Goal: Transaction & Acquisition: Book appointment/travel/reservation

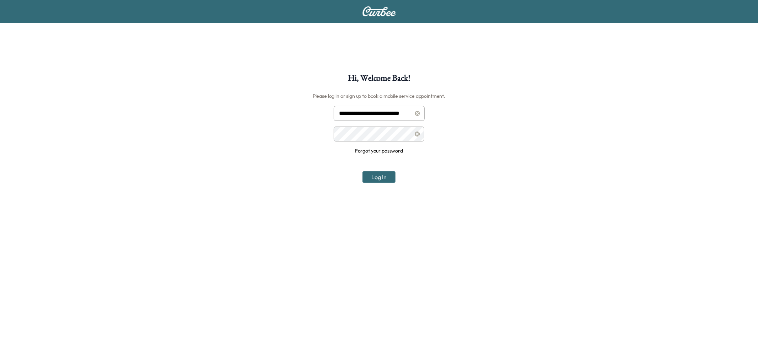
click at [349, 112] on input "**********" at bounding box center [379, 113] width 91 height 15
type input "**********"
click at [375, 180] on button "Log In" at bounding box center [379, 176] width 33 height 11
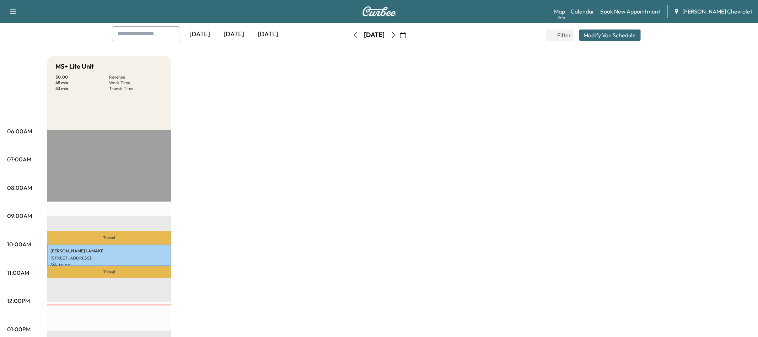
scroll to position [32, 0]
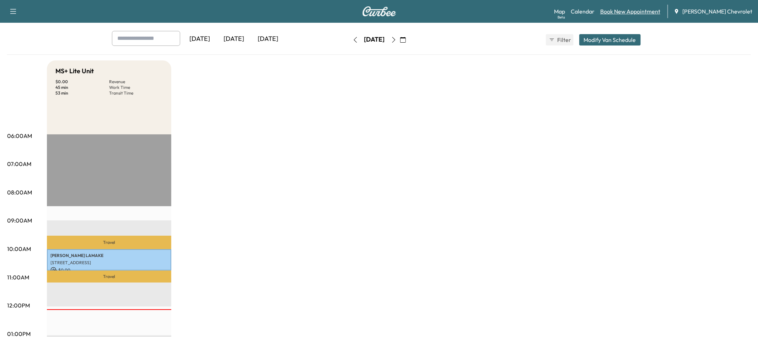
click at [644, 12] on link "Book New Appointment" at bounding box center [630, 11] width 60 height 9
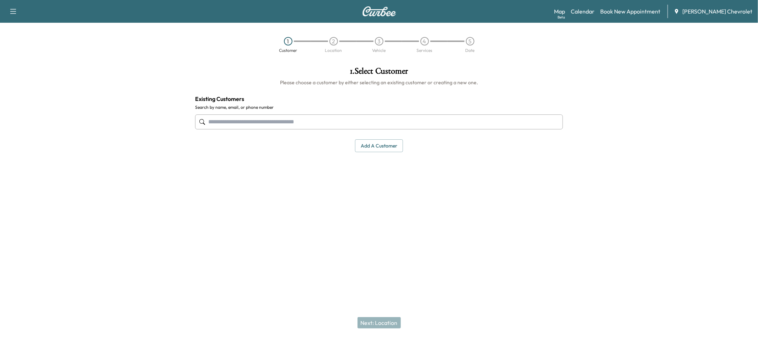
click at [263, 124] on input "text" at bounding box center [379, 121] width 368 height 15
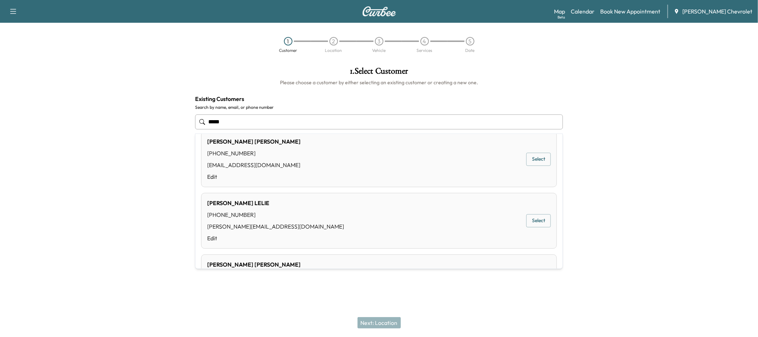
scroll to position [191, 0]
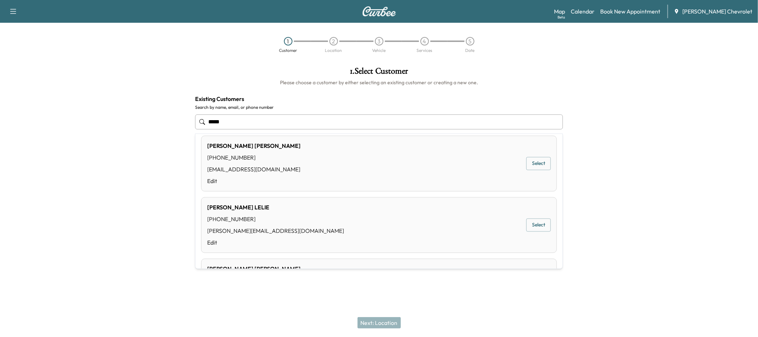
click at [535, 167] on button "Select" at bounding box center [539, 163] width 25 height 13
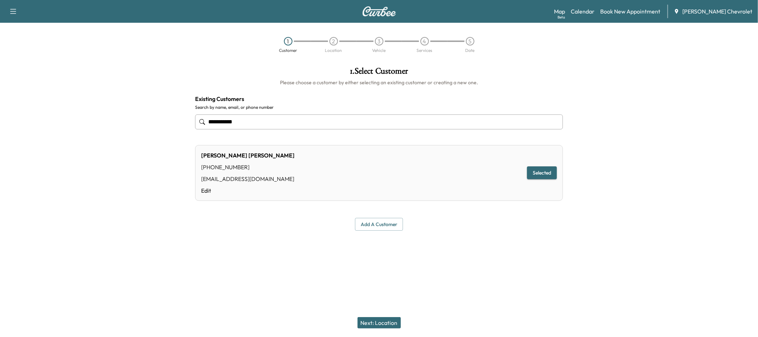
type input "**********"
click at [387, 327] on button "Next: Location" at bounding box center [379, 322] width 43 height 11
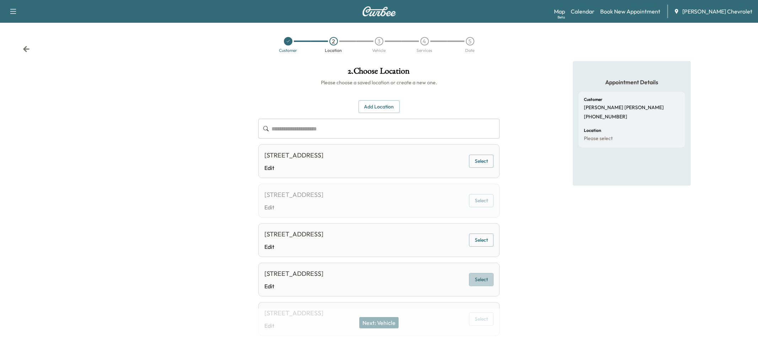
drag, startPoint x: 481, startPoint y: 280, endPoint x: 453, endPoint y: 293, distance: 31.2
click at [481, 280] on button "Select" at bounding box center [481, 279] width 25 height 13
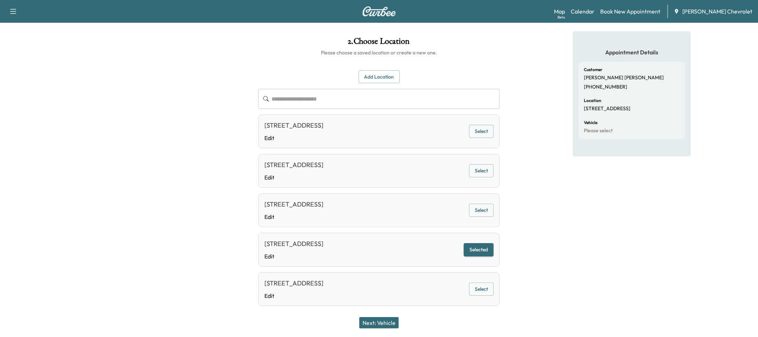
scroll to position [30, 0]
click at [381, 321] on button "Next: Vehicle" at bounding box center [378, 322] width 39 height 11
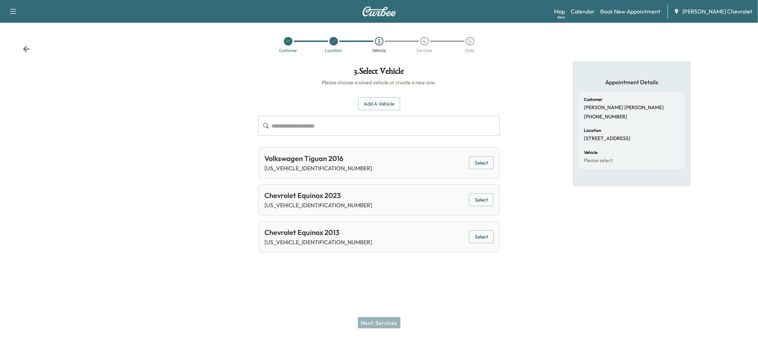
click at [482, 202] on button "Select" at bounding box center [481, 199] width 25 height 13
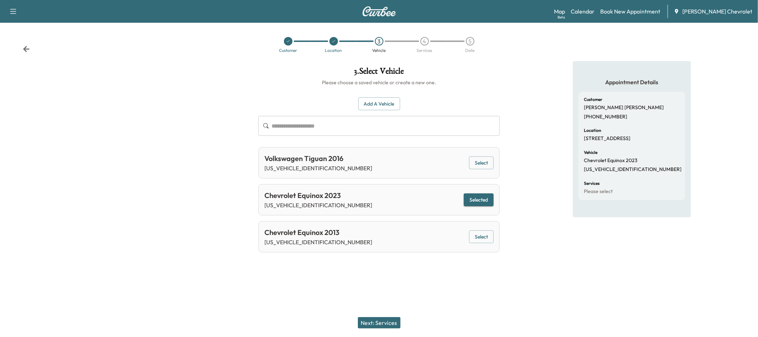
click at [375, 326] on button "Next: Services" at bounding box center [379, 322] width 43 height 11
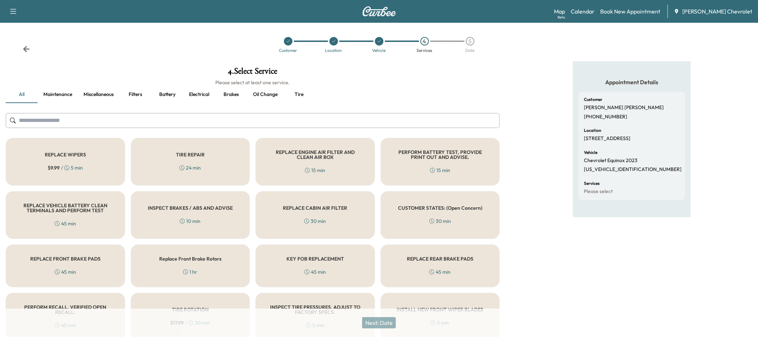
click at [92, 173] on div "REPLACE WIPERS $ 9.99 / 5 min" at bounding box center [65, 162] width 119 height 48
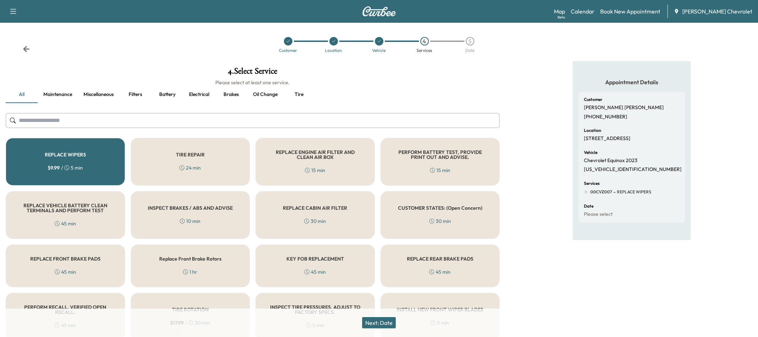
click at [384, 322] on button "Next: Date" at bounding box center [379, 322] width 34 height 11
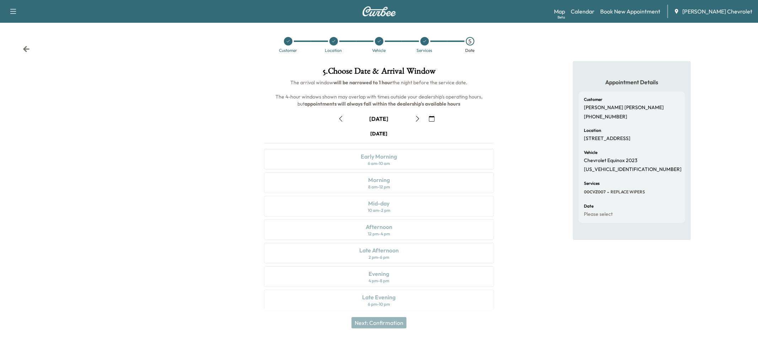
click at [342, 121] on icon "button" at bounding box center [341, 119] width 6 height 6
click at [382, 231] on div "12 pm - 4 pm" at bounding box center [379, 234] width 22 height 6
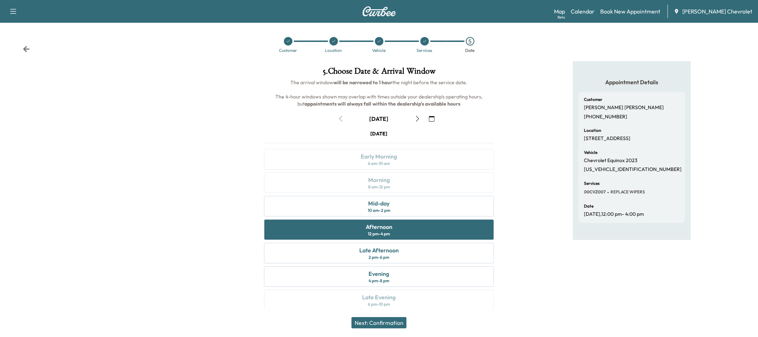
click at [385, 319] on button "Next: Confirmation" at bounding box center [379, 322] width 55 height 11
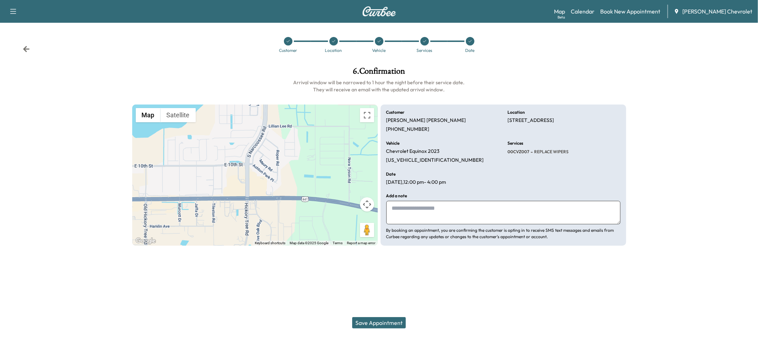
click at [396, 317] on div "Save Appointment" at bounding box center [379, 323] width 758 height 28
click at [390, 318] on button "Save Appointment" at bounding box center [379, 322] width 54 height 11
click at [373, 13] on img at bounding box center [379, 11] width 34 height 10
click at [363, 13] on img at bounding box center [379, 11] width 34 height 10
click at [27, 48] on icon at bounding box center [26, 49] width 7 height 7
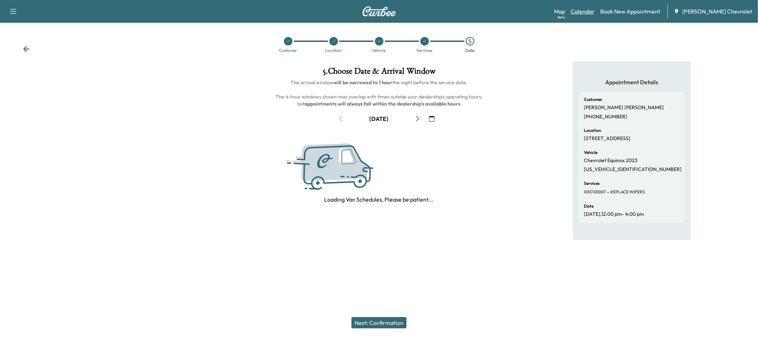
click at [595, 12] on link "Calendar" at bounding box center [583, 11] width 24 height 9
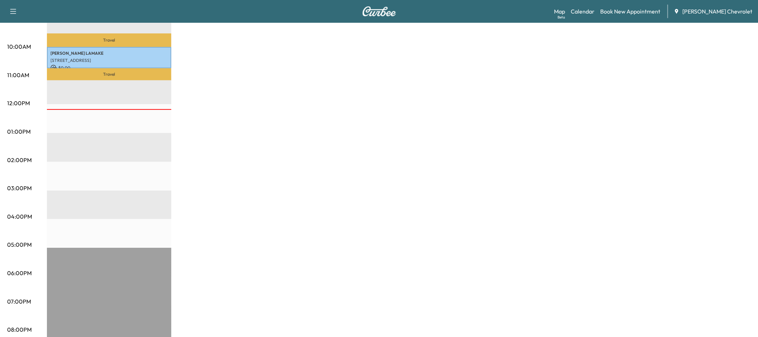
scroll to position [234, 0]
click at [648, 17] on div "Map Beta Calendar Book New Appointment [PERSON_NAME] Chevrolet" at bounding box center [653, 12] width 198 height 14
click at [643, 15] on link "Book New Appointment" at bounding box center [630, 11] width 60 height 9
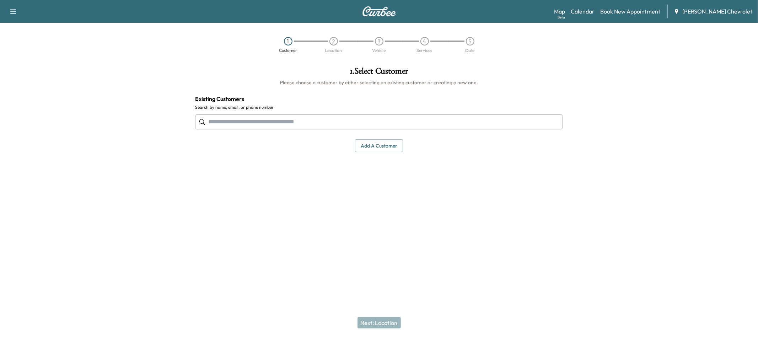
click at [345, 122] on input "text" at bounding box center [379, 121] width 368 height 15
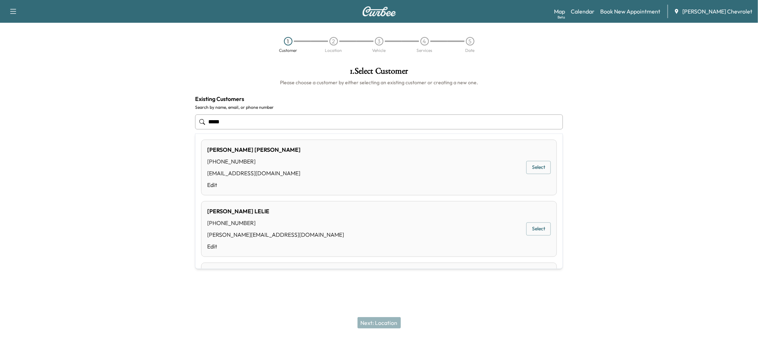
scroll to position [185, 0]
click at [539, 170] on button "Select" at bounding box center [539, 170] width 25 height 13
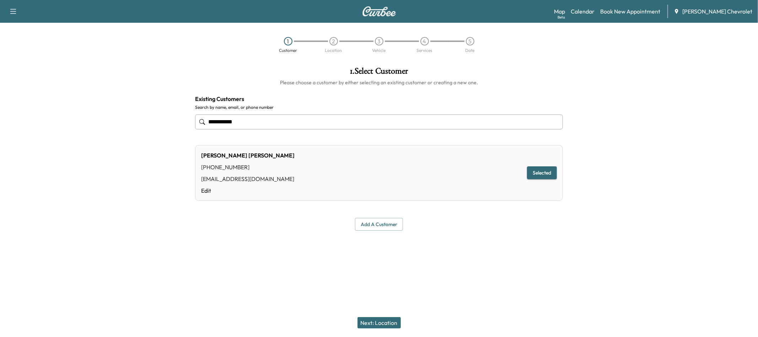
type input "**********"
click at [455, 288] on div "**********" at bounding box center [379, 168] width 758 height 337
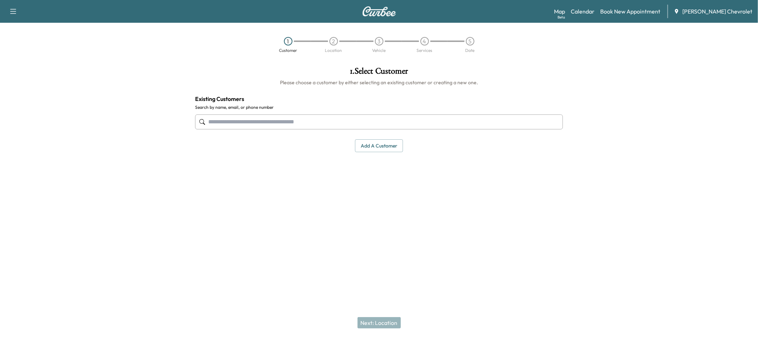
click at [331, 125] on input "text" at bounding box center [379, 121] width 368 height 15
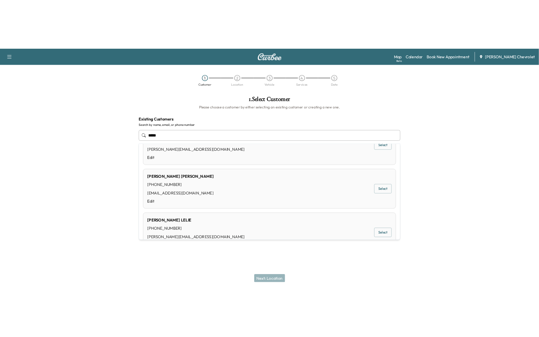
scroll to position [169, 0]
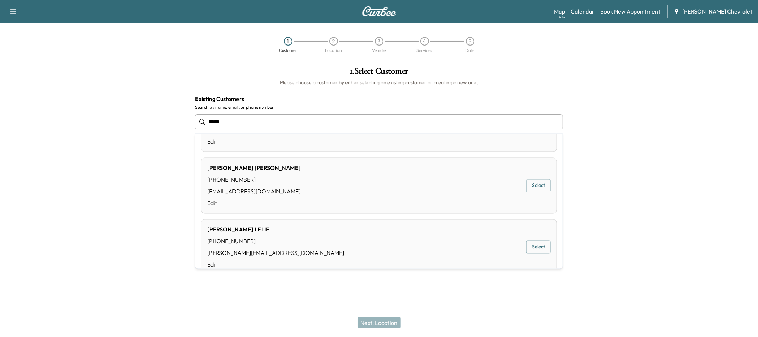
click at [539, 190] on button "Select" at bounding box center [539, 185] width 25 height 13
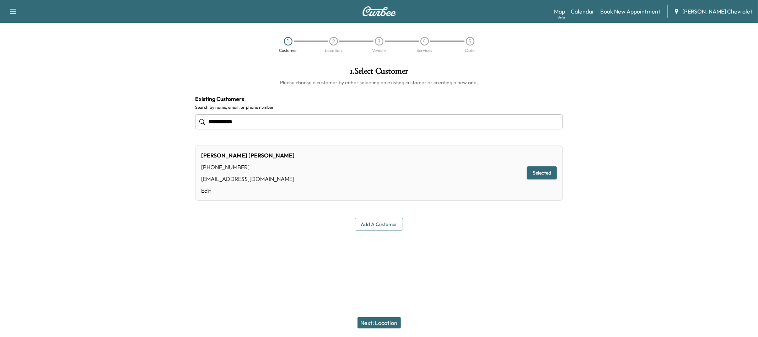
type input "**********"
click at [506, 275] on div "**********" at bounding box center [379, 168] width 758 height 337
drag, startPoint x: 352, startPoint y: 281, endPoint x: 351, endPoint y: 275, distance: 6.5
click at [352, 278] on div "**********" at bounding box center [379, 168] width 758 height 337
click at [377, 221] on button "Add a customer" at bounding box center [379, 224] width 48 height 13
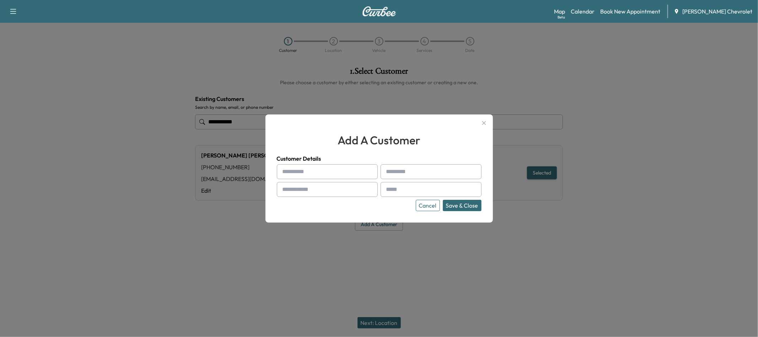
drag, startPoint x: 484, startPoint y: 125, endPoint x: 482, endPoint y: 131, distance: 6.4
click at [484, 125] on icon "button" at bounding box center [484, 123] width 9 height 9
